Goal: Task Accomplishment & Management: Use online tool/utility

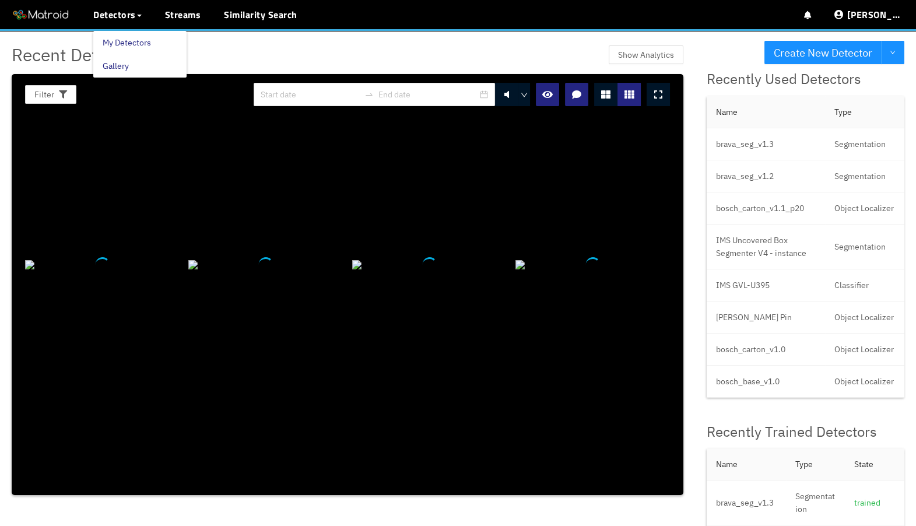
click at [116, 36] on link "My Detectors" at bounding box center [127, 42] width 48 height 23
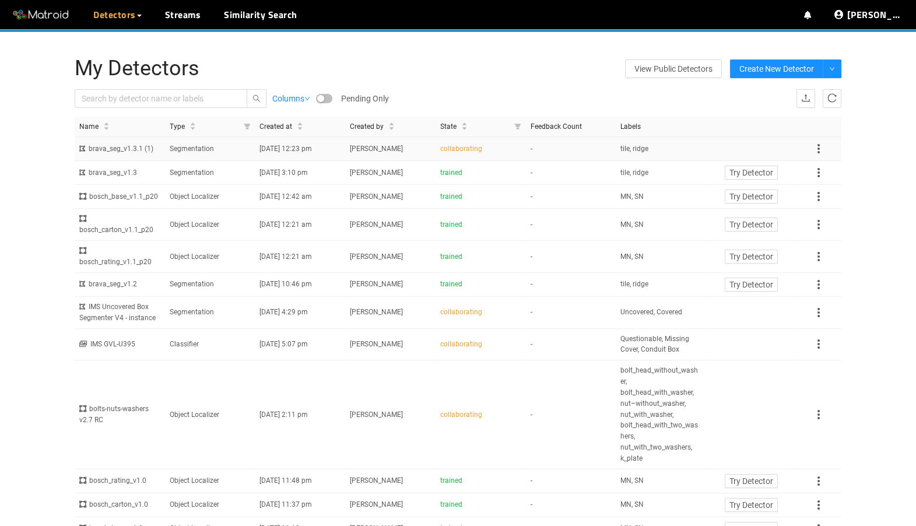
click at [186, 155] on td "Segmentation" at bounding box center [210, 149] width 90 height 24
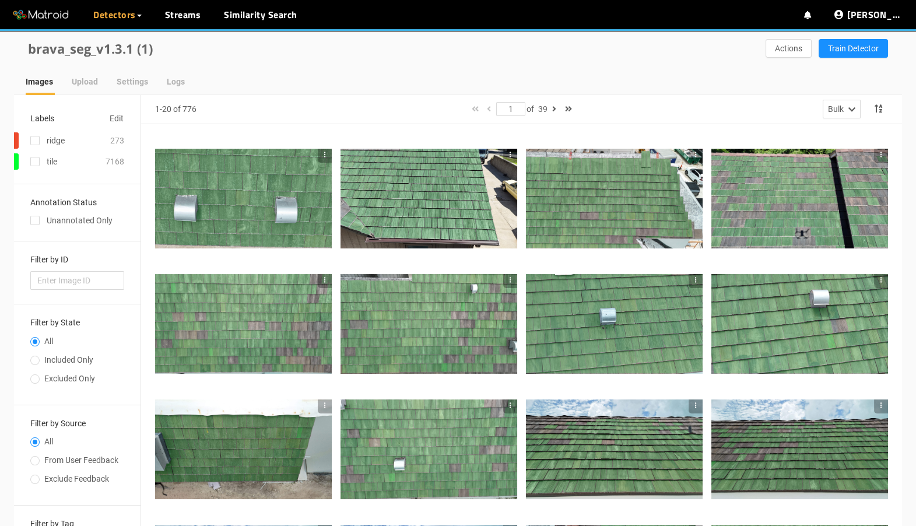
click at [561, 312] on div at bounding box center [614, 323] width 177 height 99
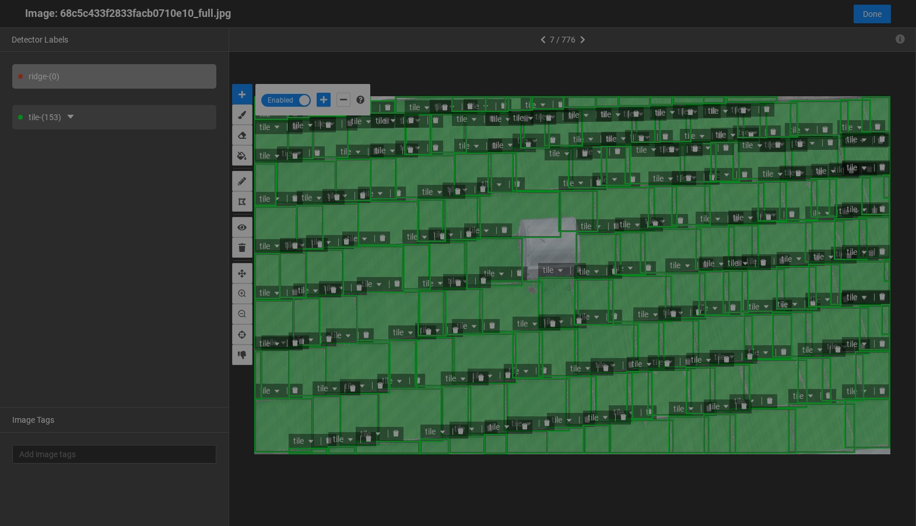
scroll to position [519, 0]
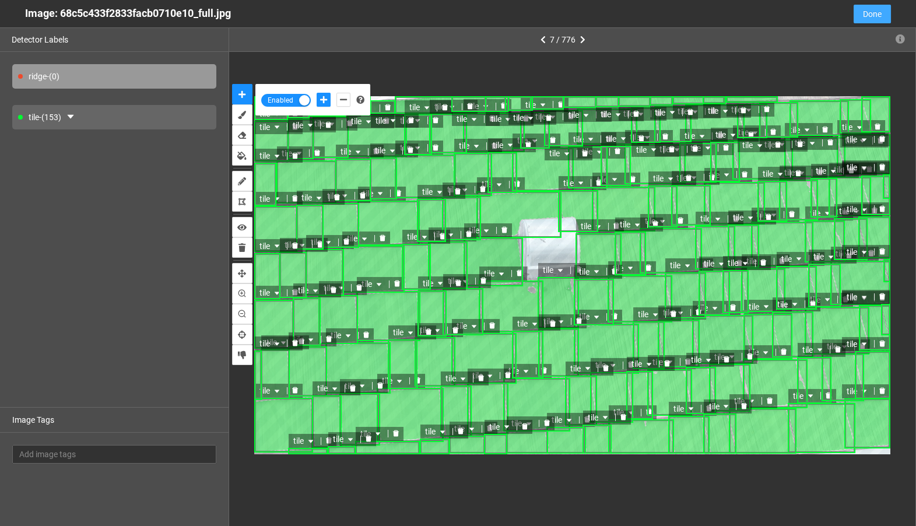
click at [872, 15] on span "Done" at bounding box center [872, 14] width 19 height 13
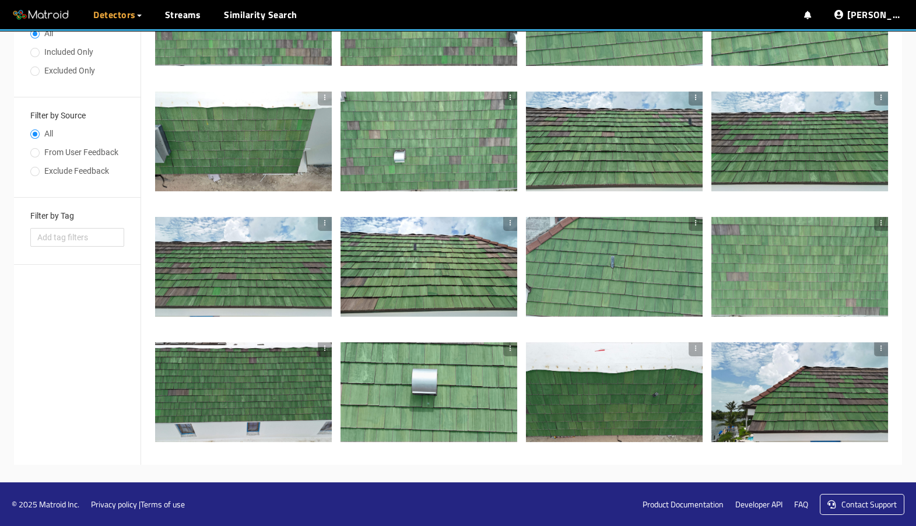
scroll to position [0, 0]
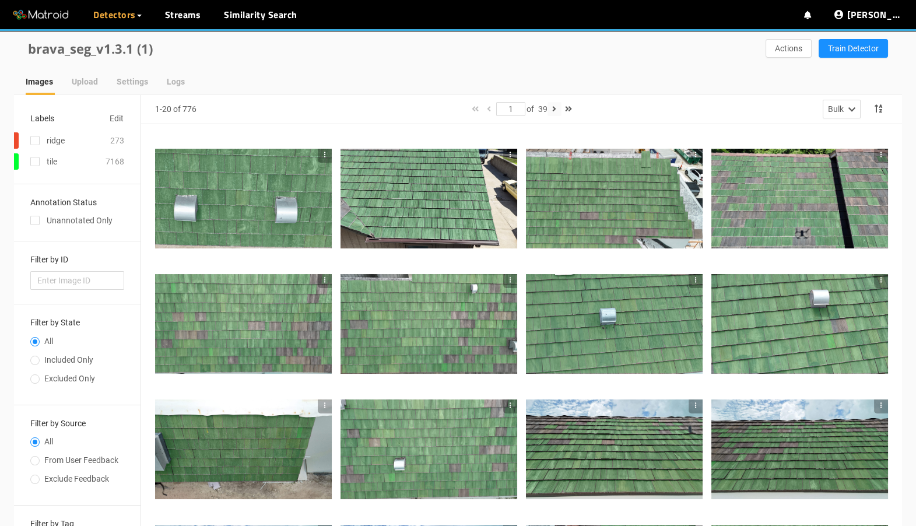
click at [555, 109] on icon "button" at bounding box center [554, 109] width 4 height 8
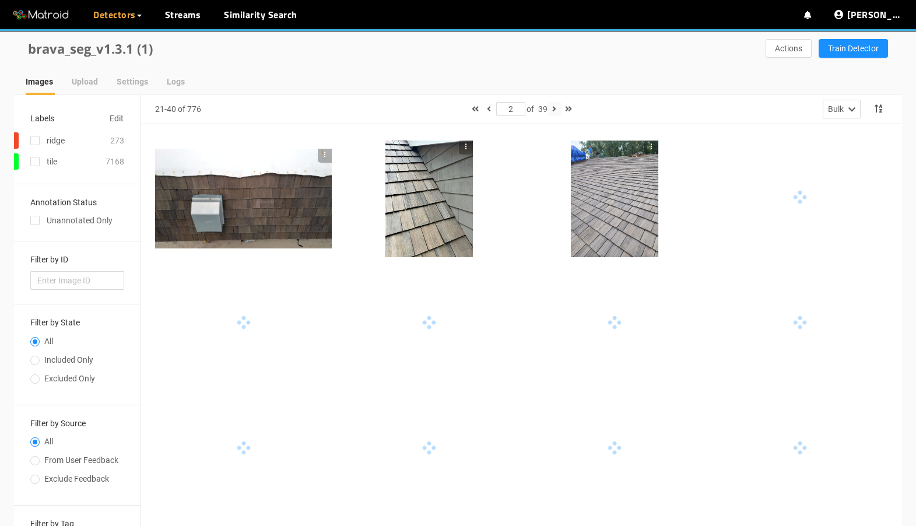
click at [555, 109] on icon "button" at bounding box center [554, 109] width 4 height 8
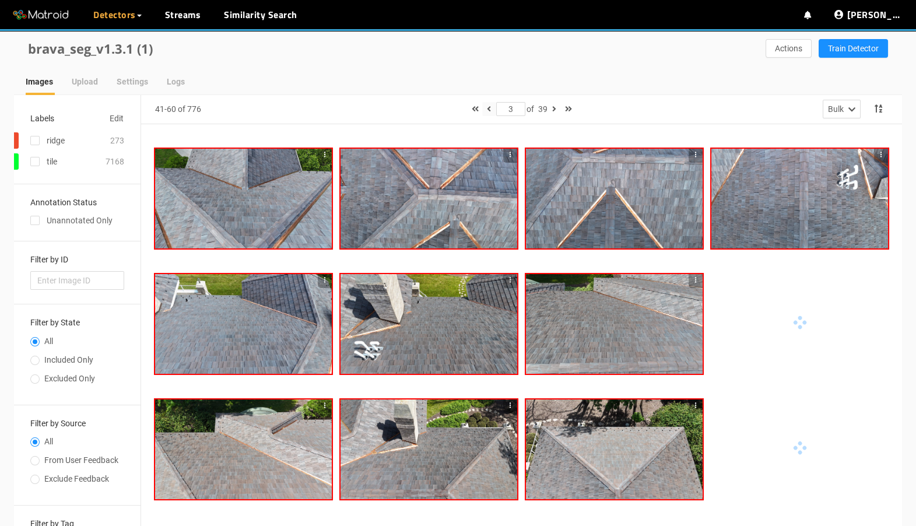
click at [487, 107] on icon "button" at bounding box center [489, 109] width 4 height 8
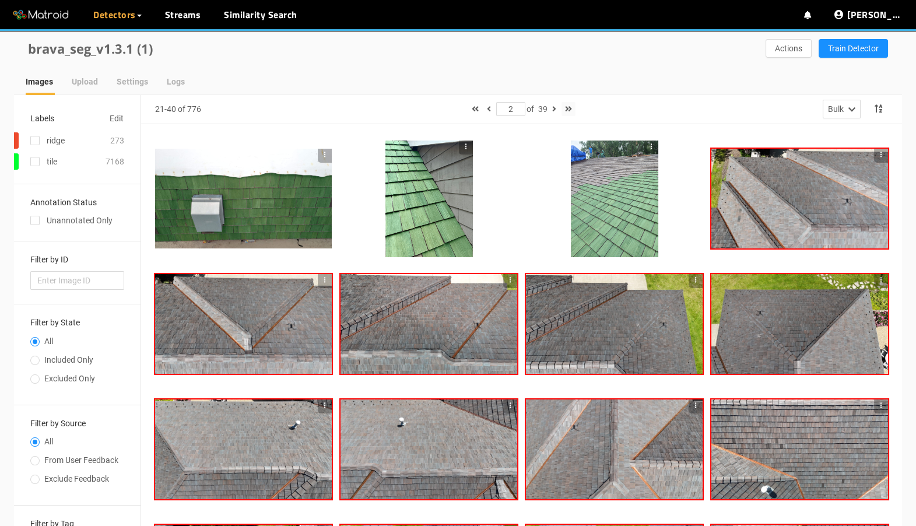
click at [571, 108] on icon "button" at bounding box center [568, 109] width 7 height 8
type input "39"
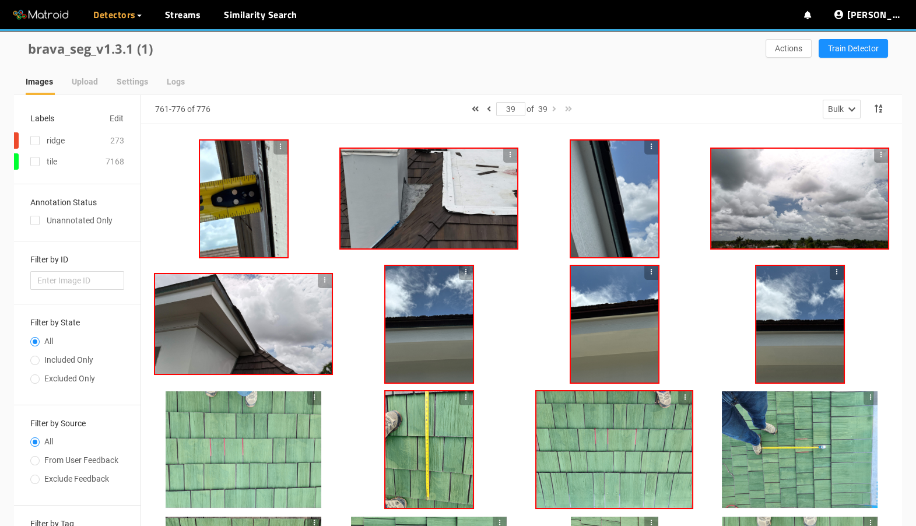
click at [450, 318] on div at bounding box center [428, 324] width 87 height 117
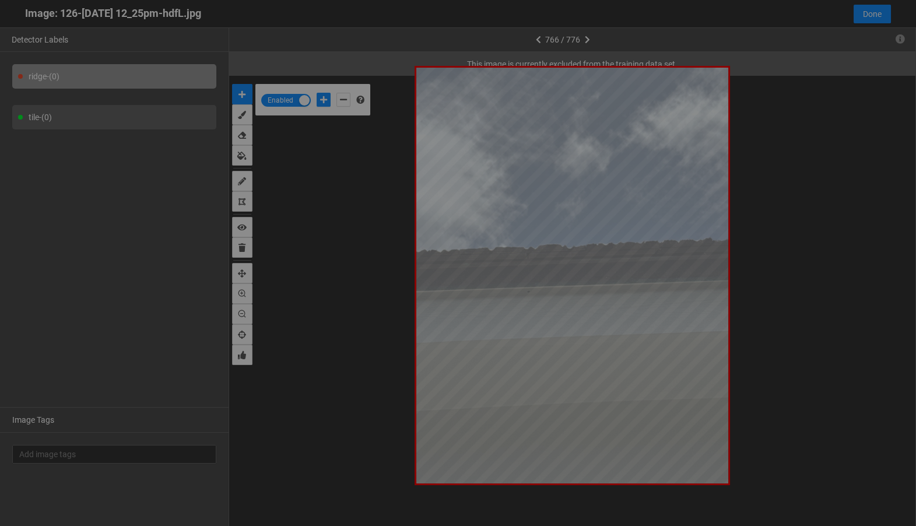
scroll to position [519, 0]
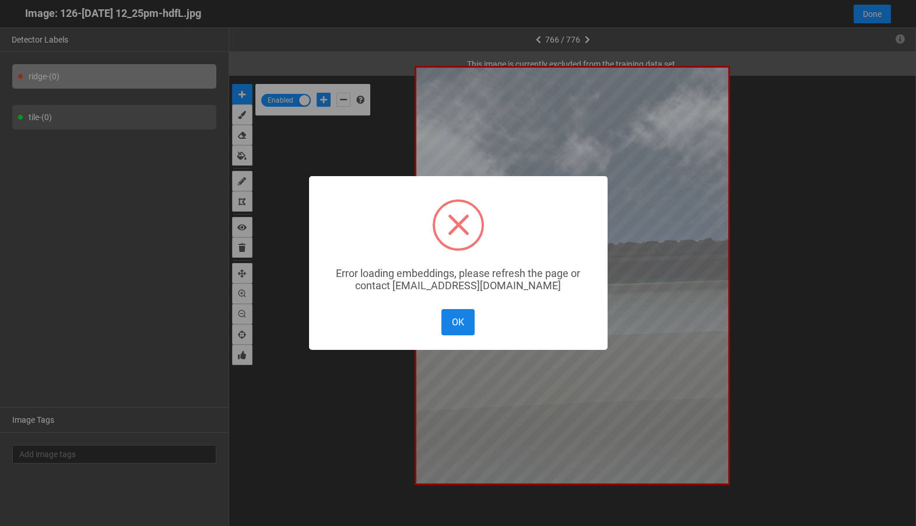
click at [461, 327] on button "OK" at bounding box center [457, 322] width 33 height 26
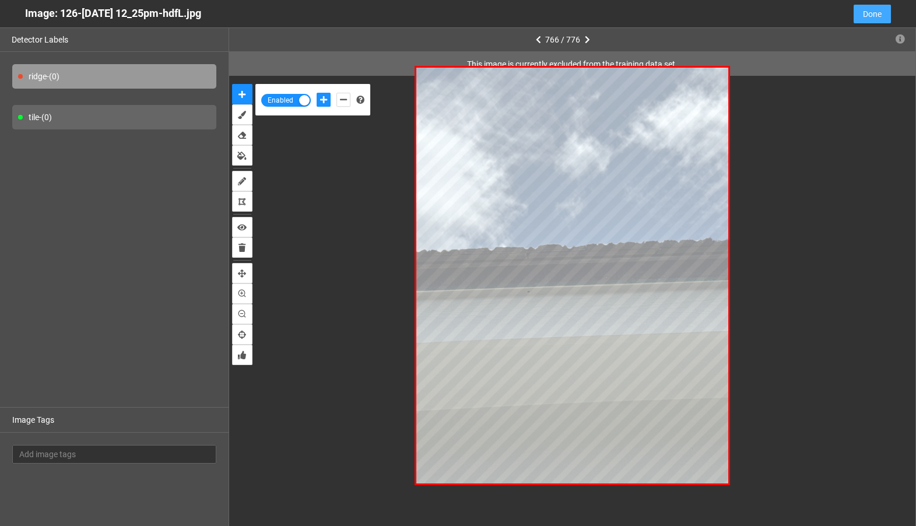
click at [872, 19] on span "Done" at bounding box center [872, 14] width 19 height 13
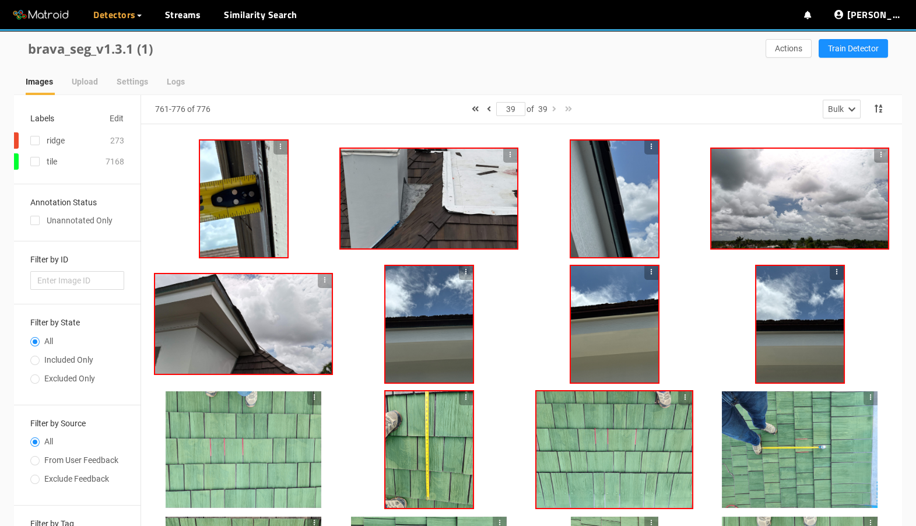
scroll to position [15, 0]
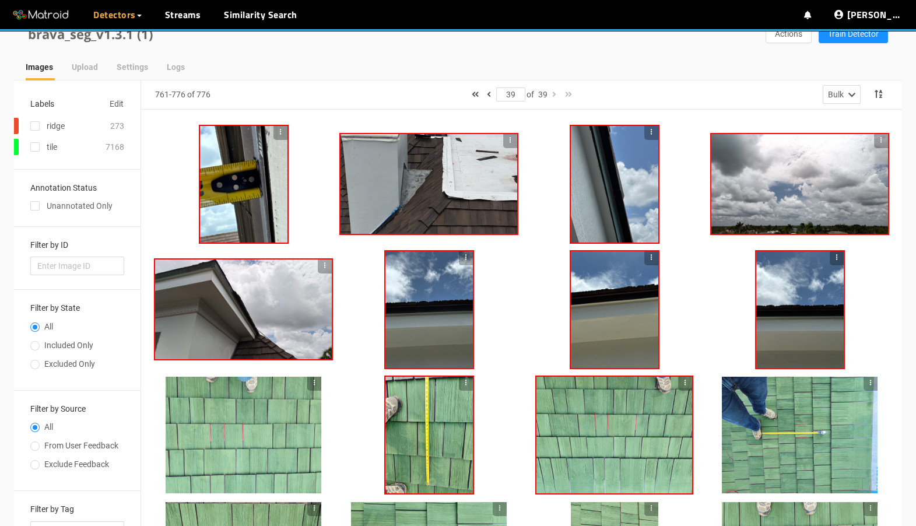
click at [771, 304] on div at bounding box center [799, 309] width 87 height 117
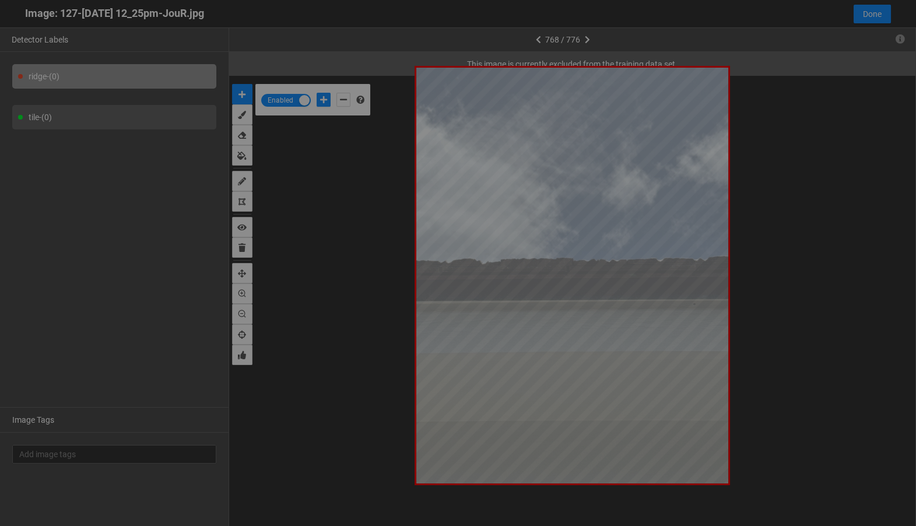
scroll to position [519, 0]
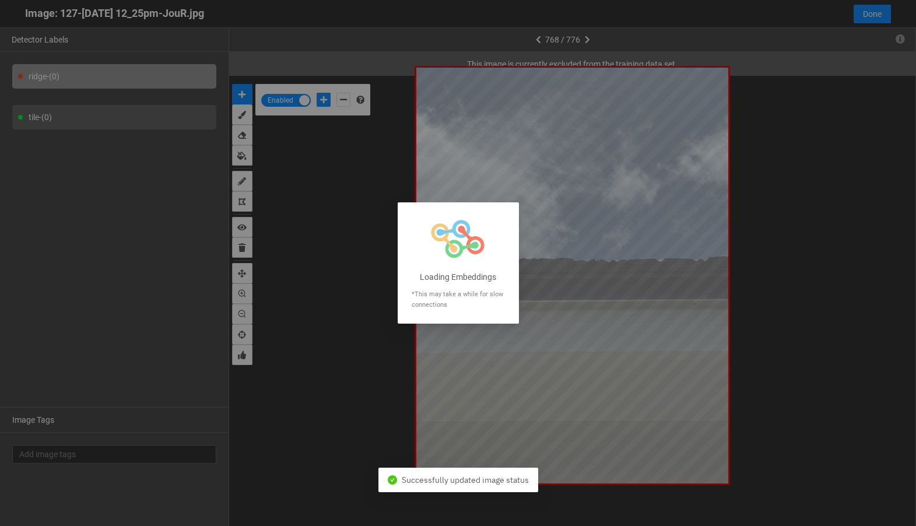
click at [872, 14] on div at bounding box center [458, 263] width 916 height 526
click at [872, 16] on div at bounding box center [458, 263] width 916 height 526
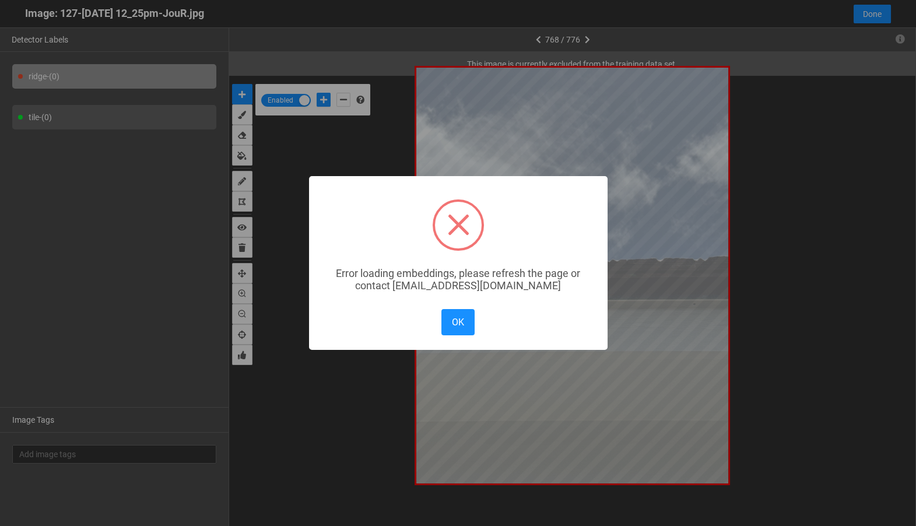
click at [872, 16] on div "× Error loading embeddings, please refresh the page or contact solutions@matroi…" at bounding box center [458, 263] width 916 height 526
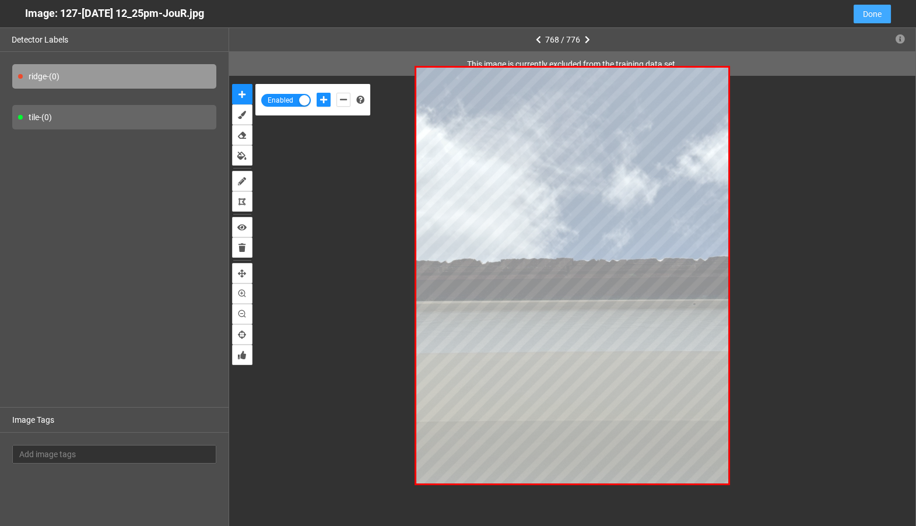
click at [863, 19] on span "Done" at bounding box center [872, 14] width 19 height 13
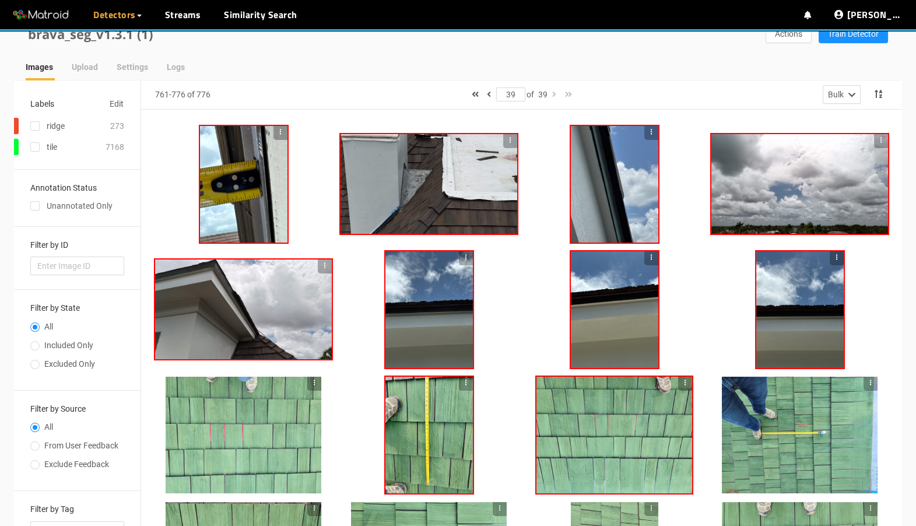
scroll to position [19, 0]
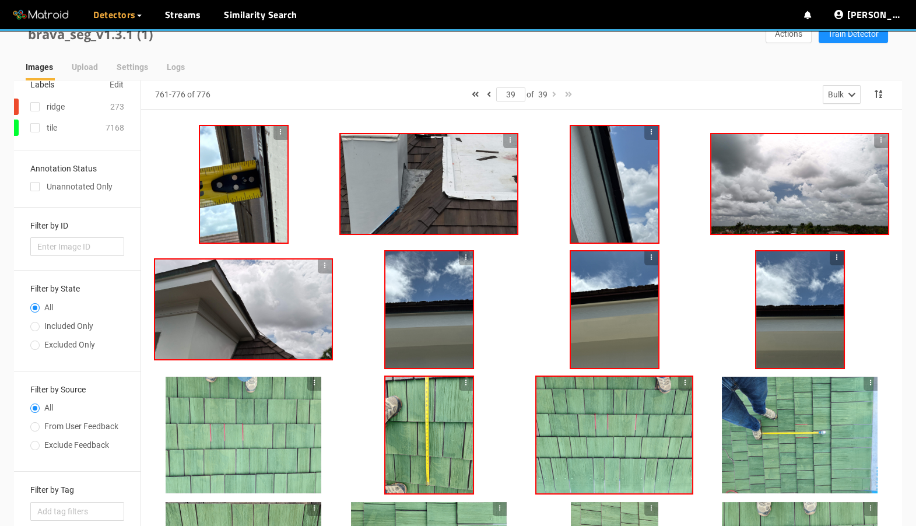
click at [43, 323] on span "Included Only" at bounding box center [69, 325] width 58 height 9
click at [40, 324] on input "Included Only" at bounding box center [34, 327] width 9 height 7
radio input "true"
radio input "false"
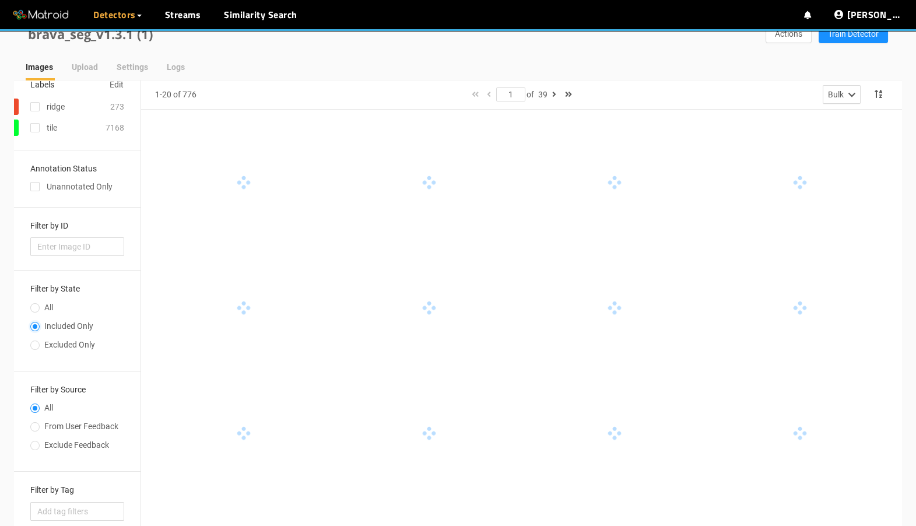
scroll to position [0, 0]
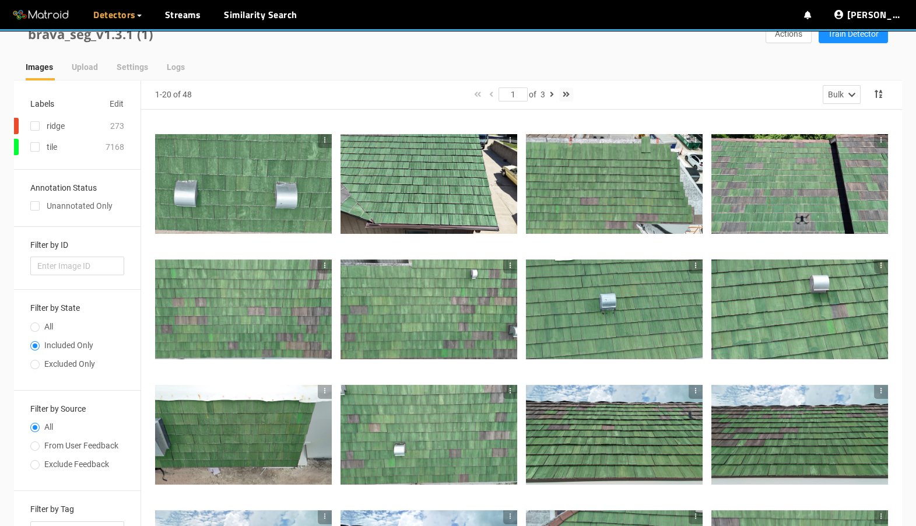
click at [569, 91] on icon "button" at bounding box center [565, 94] width 7 height 8
type input "3"
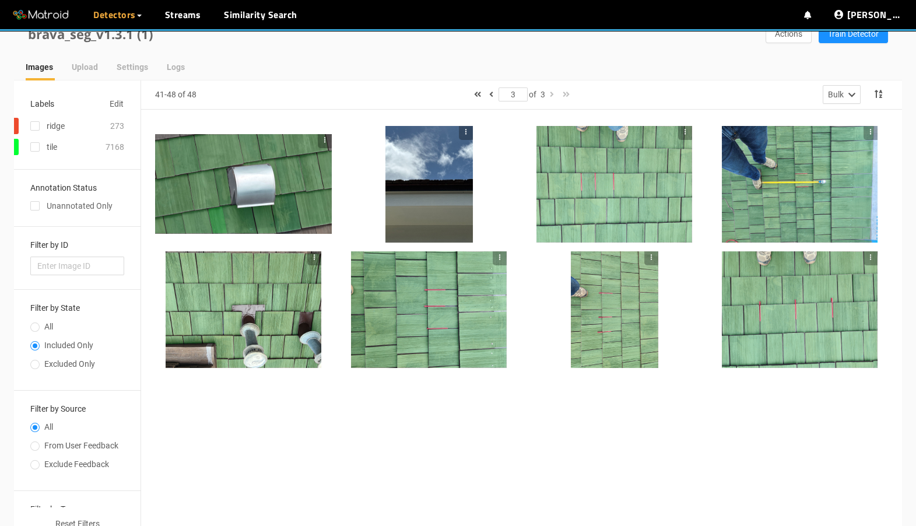
click at [449, 175] on div at bounding box center [428, 184] width 87 height 117
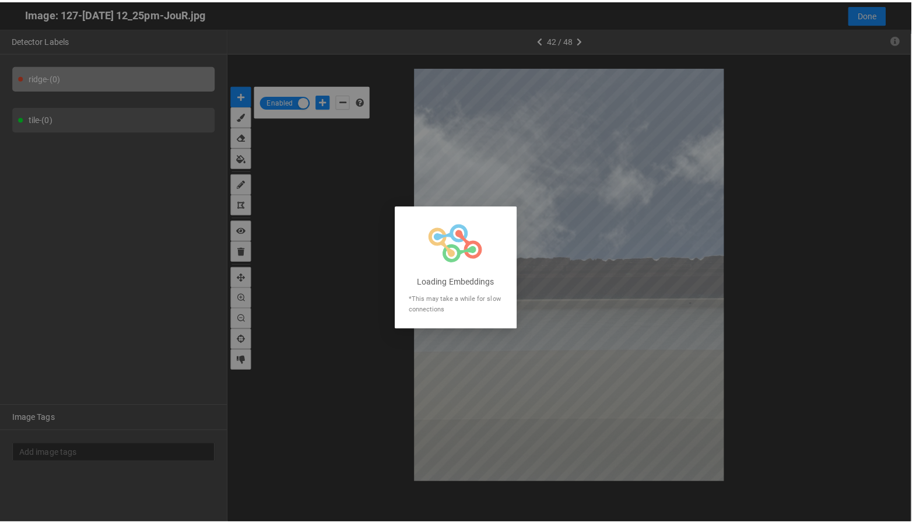
scroll to position [519, 0]
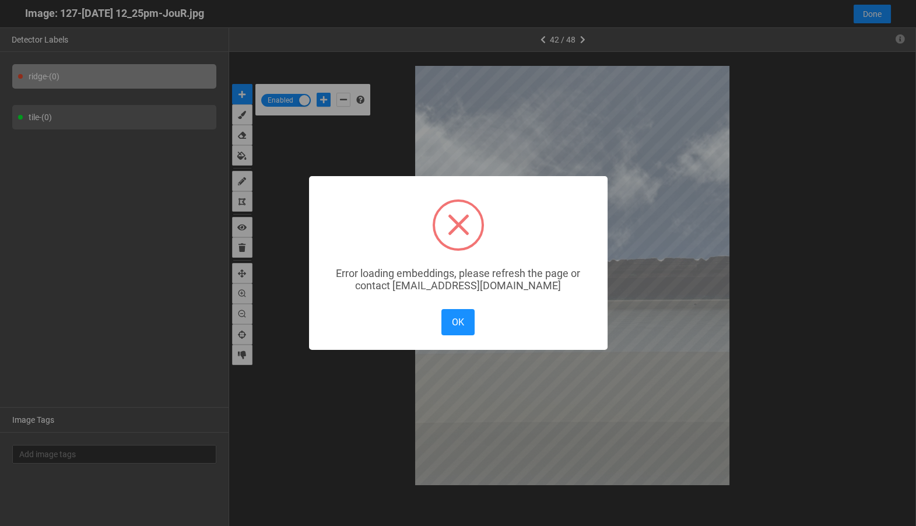
click at [475, 314] on div "OK No Cancel" at bounding box center [457, 322] width 38 height 32
click at [467, 314] on button "OK" at bounding box center [457, 322] width 33 height 26
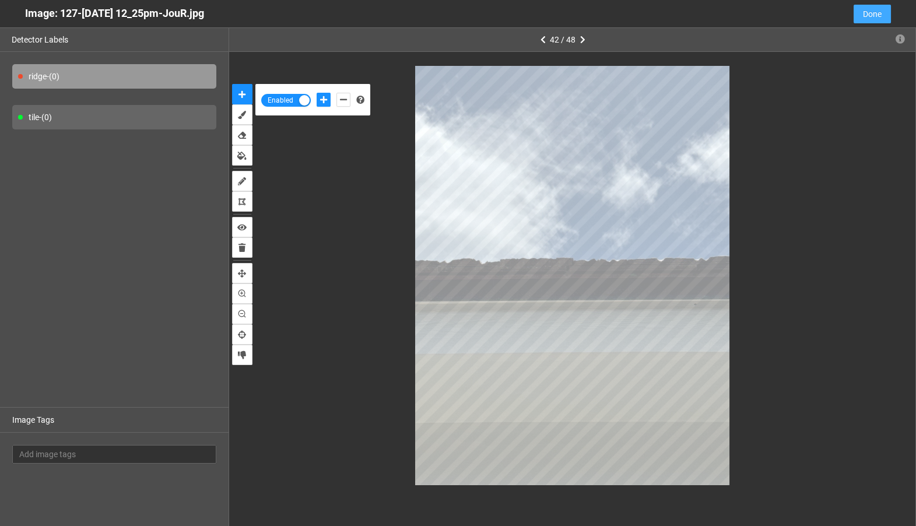
click at [864, 18] on span "Done" at bounding box center [872, 14] width 19 height 13
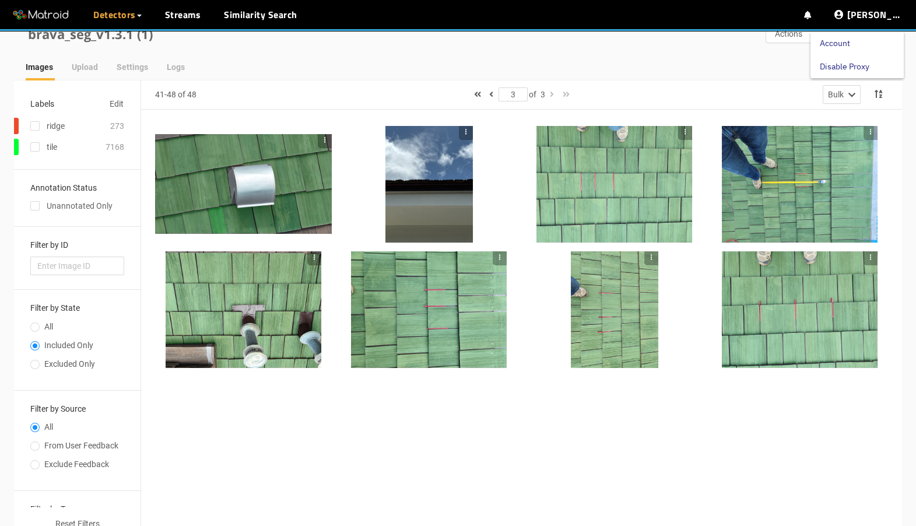
click at [865, 62] on link "Disable Proxy" at bounding box center [844, 66] width 50 height 23
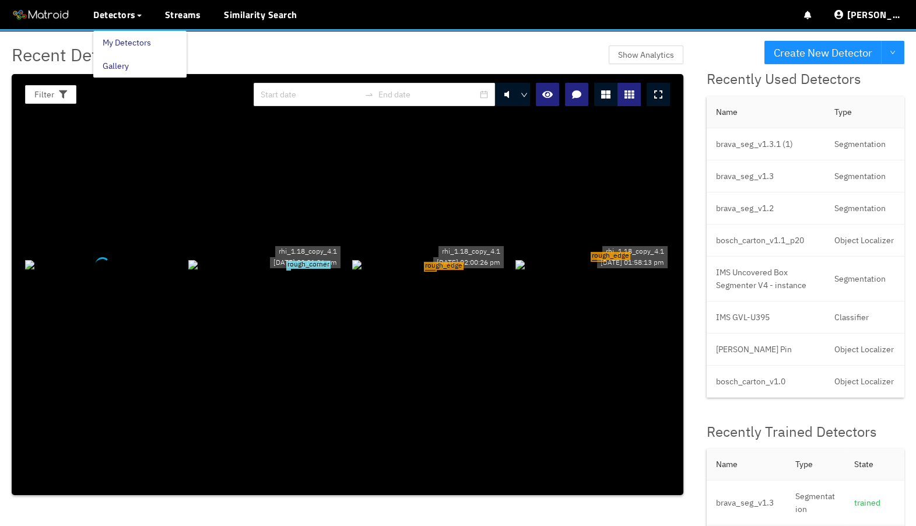
click at [119, 38] on link "My Detectors" at bounding box center [127, 42] width 48 height 23
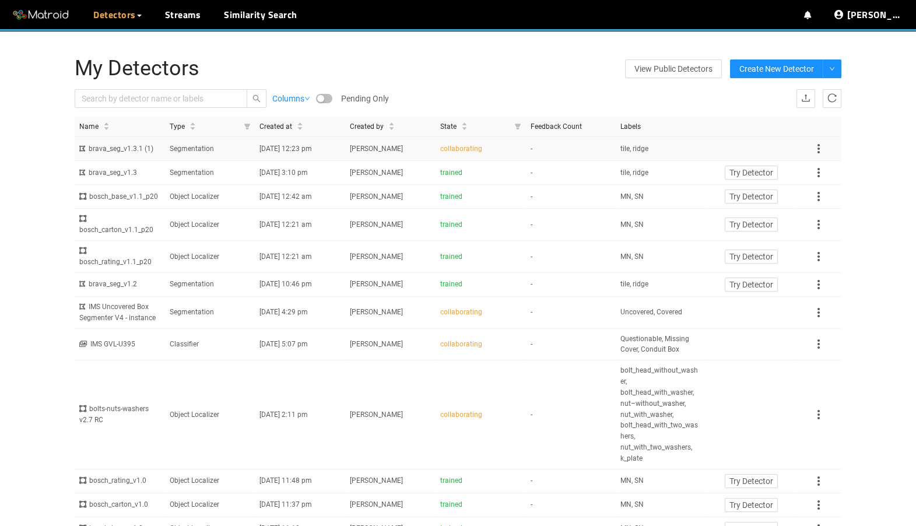
click at [304, 152] on span "09/30/2025 12:23 pm" at bounding box center [285, 149] width 52 height 8
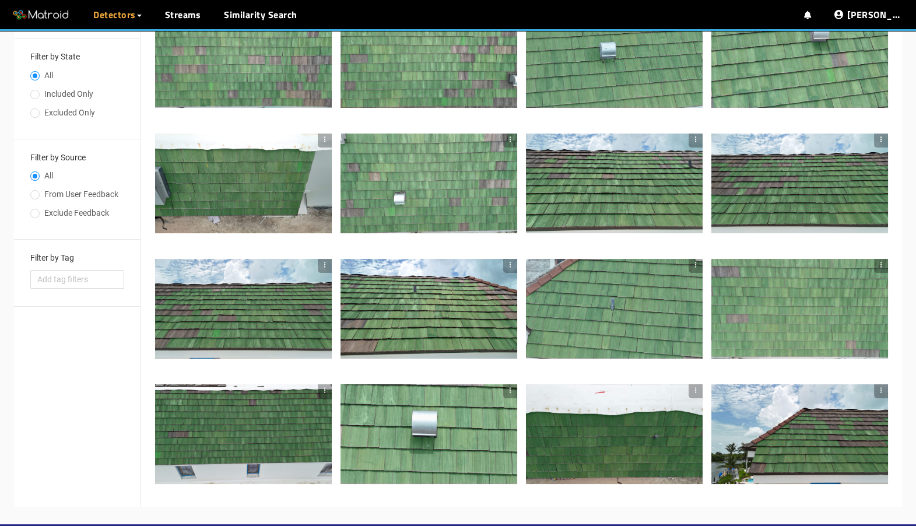
scroll to position [229, 0]
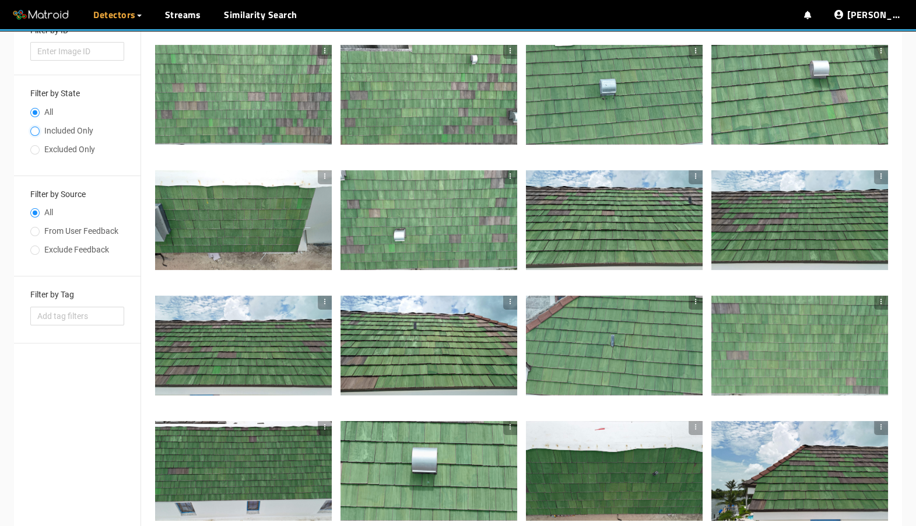
click at [38, 133] on input "Included Only" at bounding box center [34, 132] width 9 height 7
radio input "true"
radio input "false"
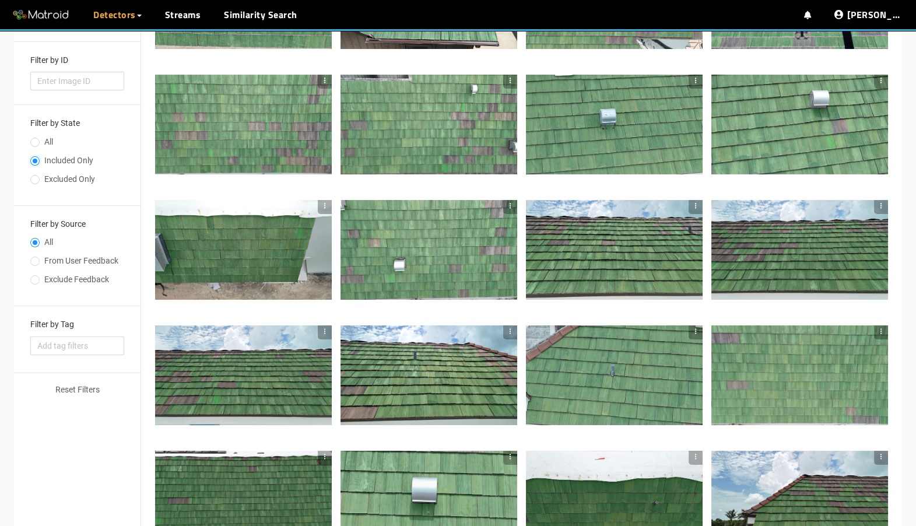
scroll to position [0, 0]
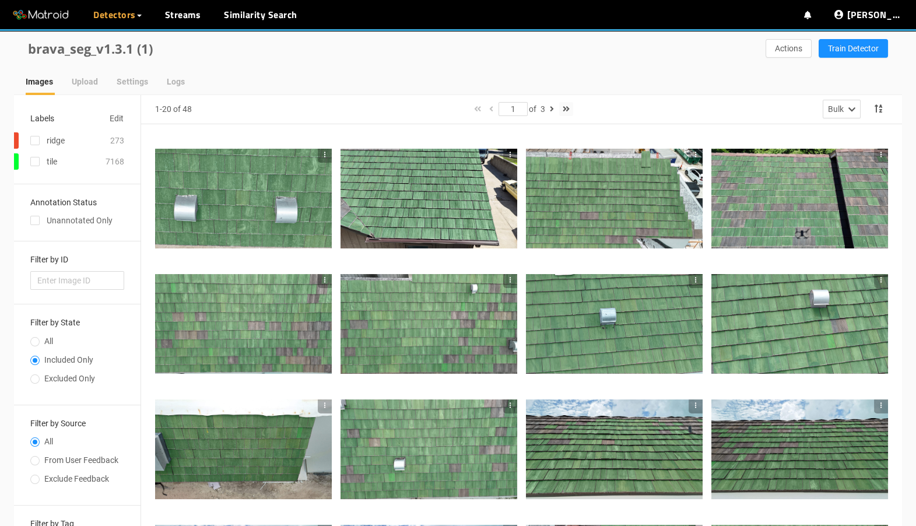
click at [569, 111] on icon "button" at bounding box center [565, 109] width 7 height 8
type input "3"
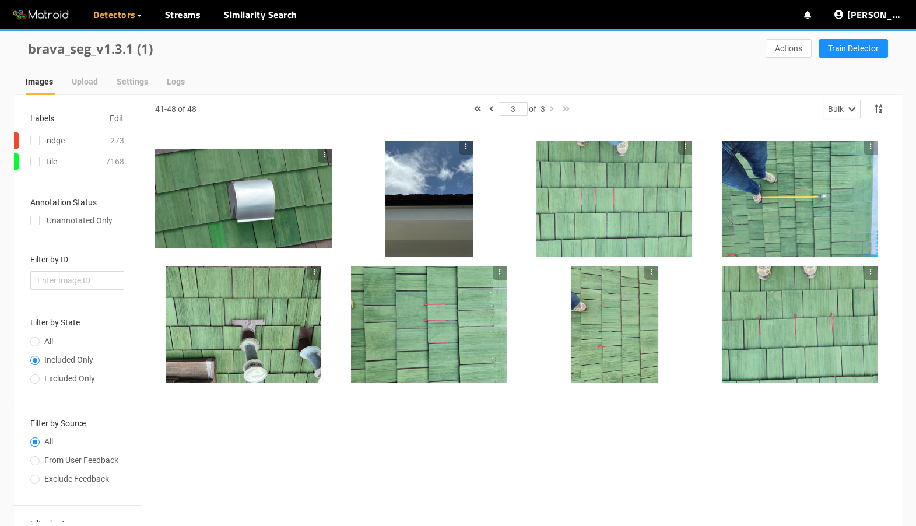
click at [453, 209] on div at bounding box center [428, 198] width 87 height 117
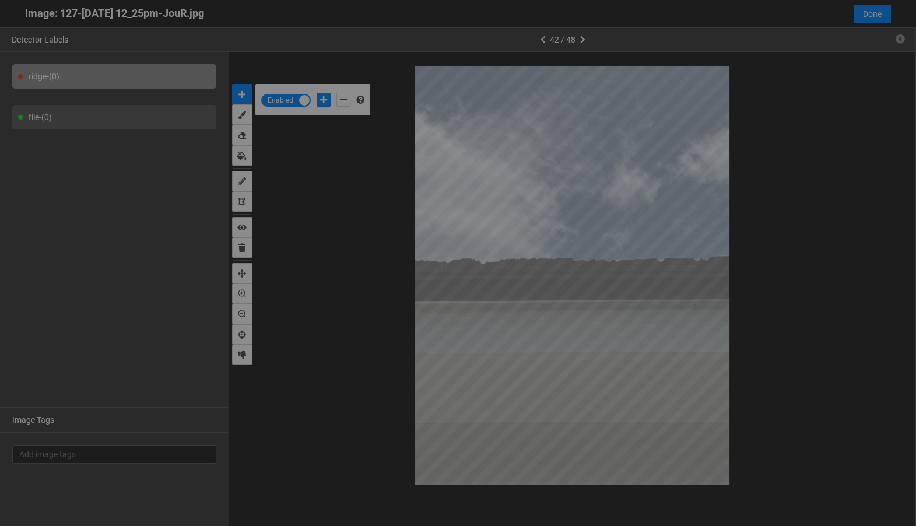
scroll to position [519, 0]
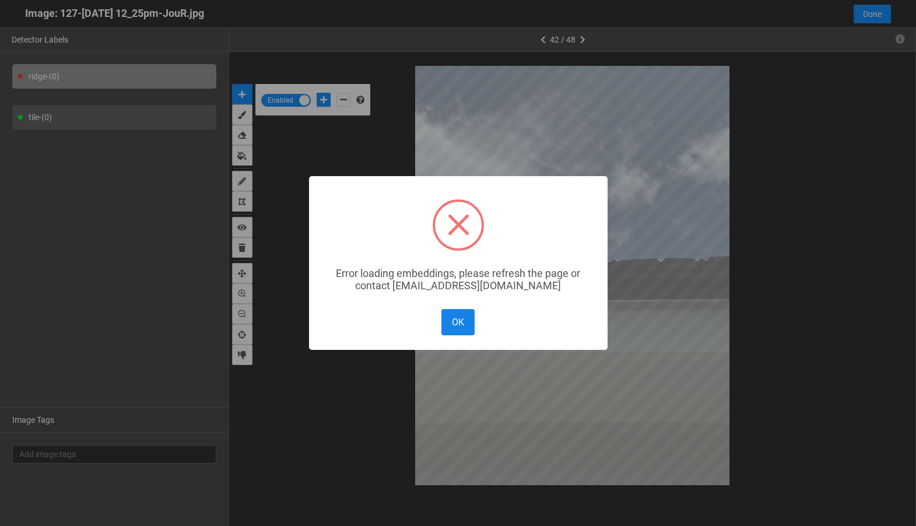
click at [464, 320] on button "OK" at bounding box center [457, 322] width 33 height 26
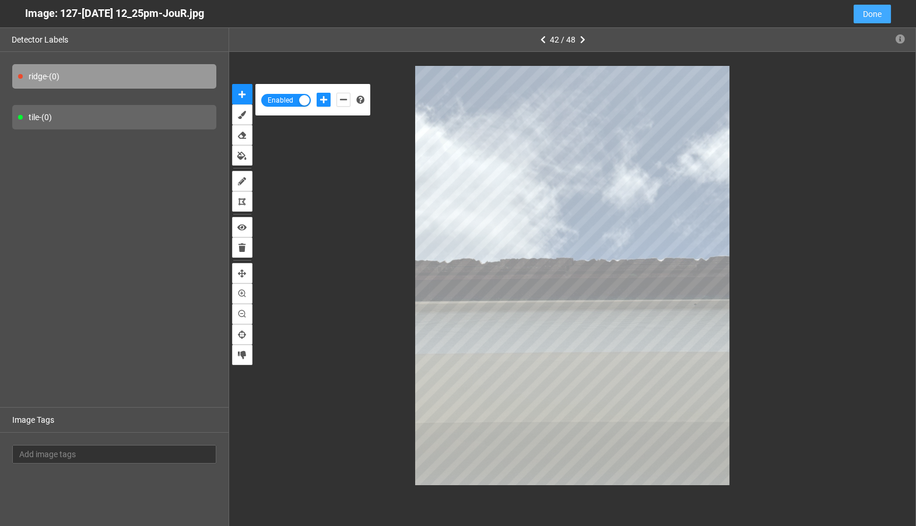
click at [878, 11] on span "Done" at bounding box center [872, 14] width 19 height 13
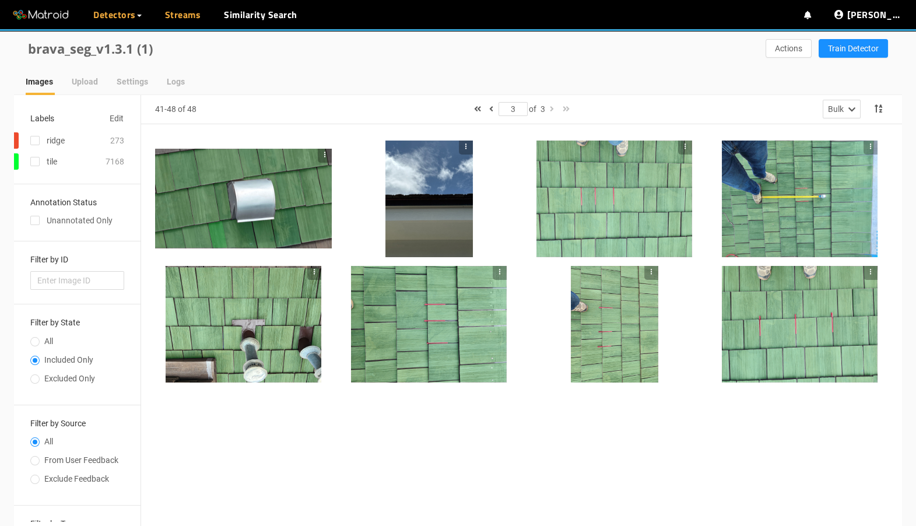
click at [185, 16] on link "Streams" at bounding box center [183, 15] width 36 height 14
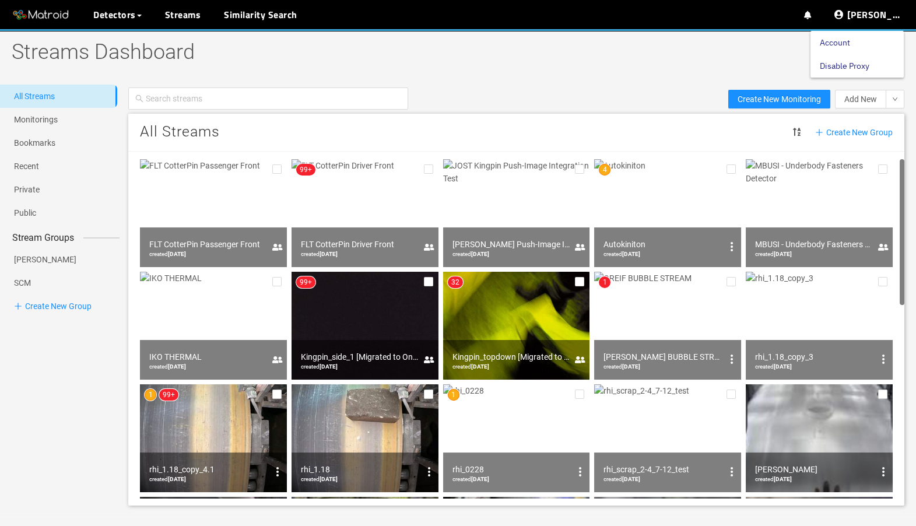
click at [843, 64] on link "Disable Proxy" at bounding box center [844, 65] width 50 height 23
